Goal: Entertainment & Leisure: Browse casually

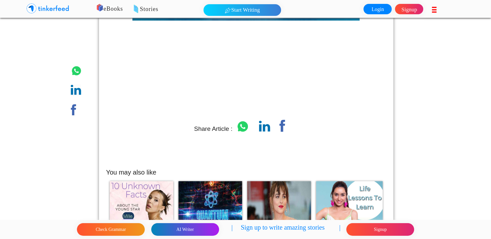
scroll to position [3610, 0]
